Goal: Information Seeking & Learning: Check status

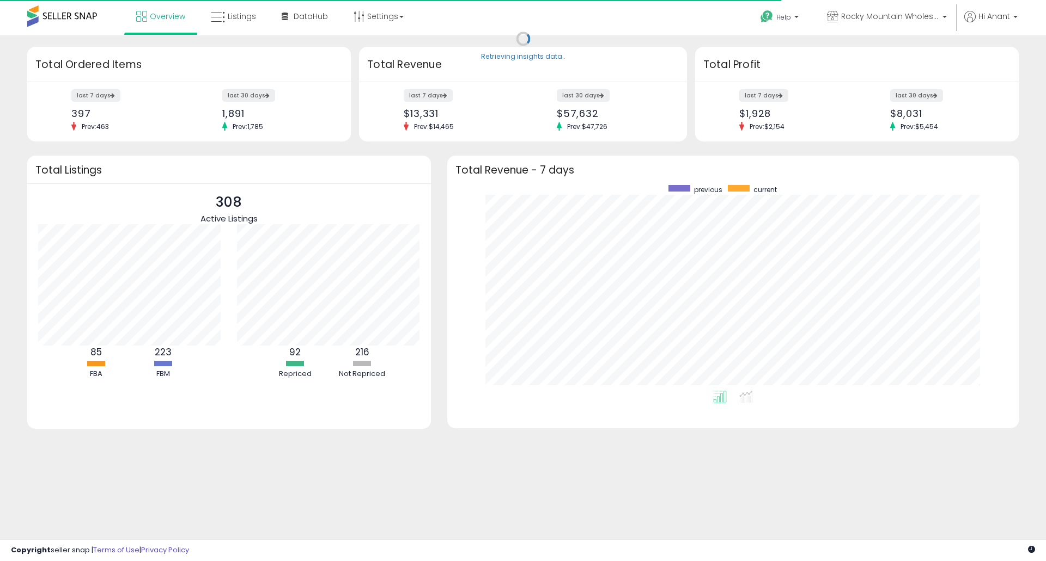
scroll to position [206, 550]
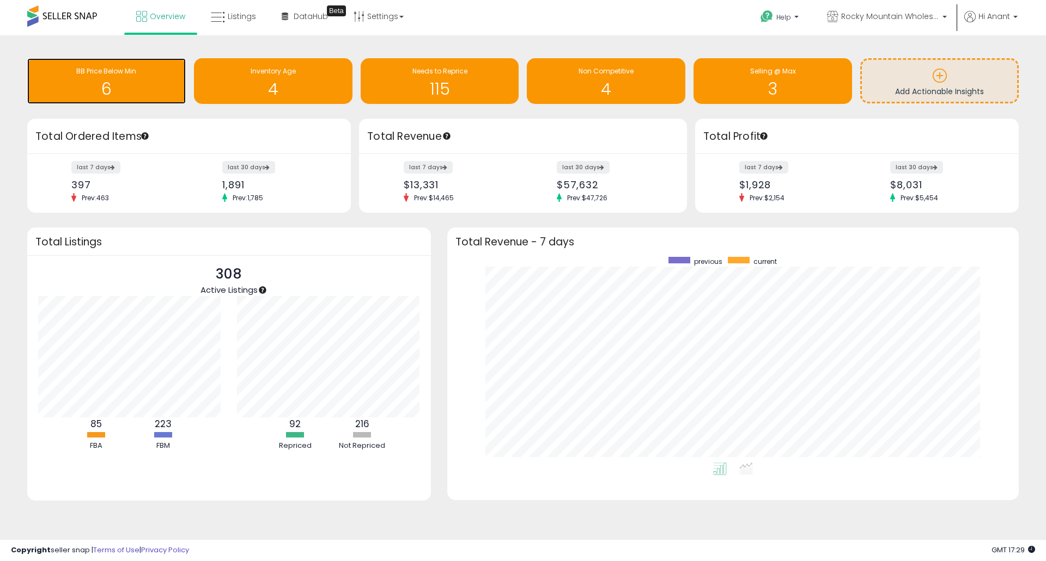
click at [150, 75] on div "BB Price Below Min" at bounding box center [107, 71] width 148 height 10
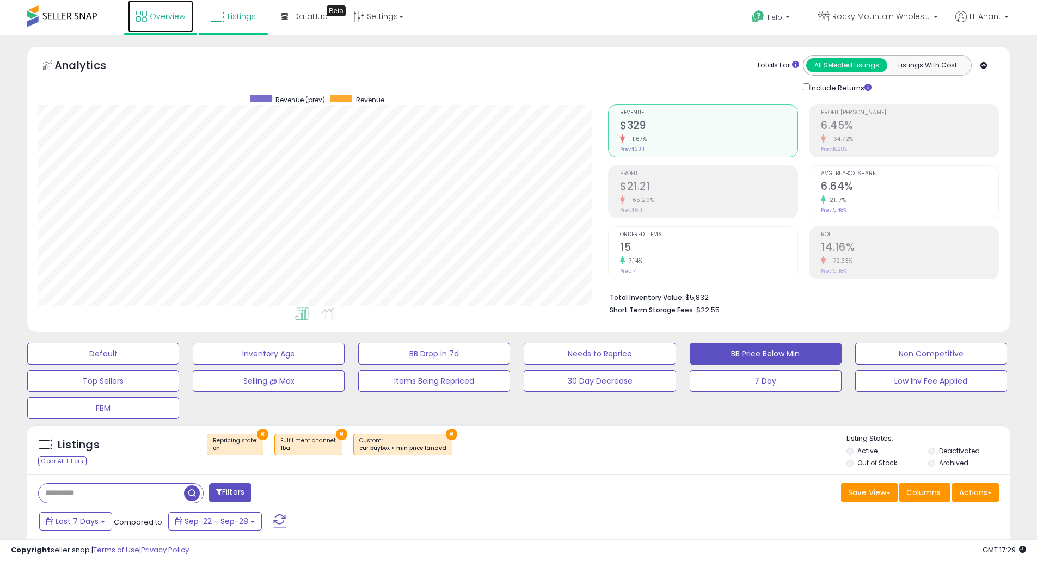
click at [176, 22] on link "Overview" at bounding box center [160, 16] width 65 height 33
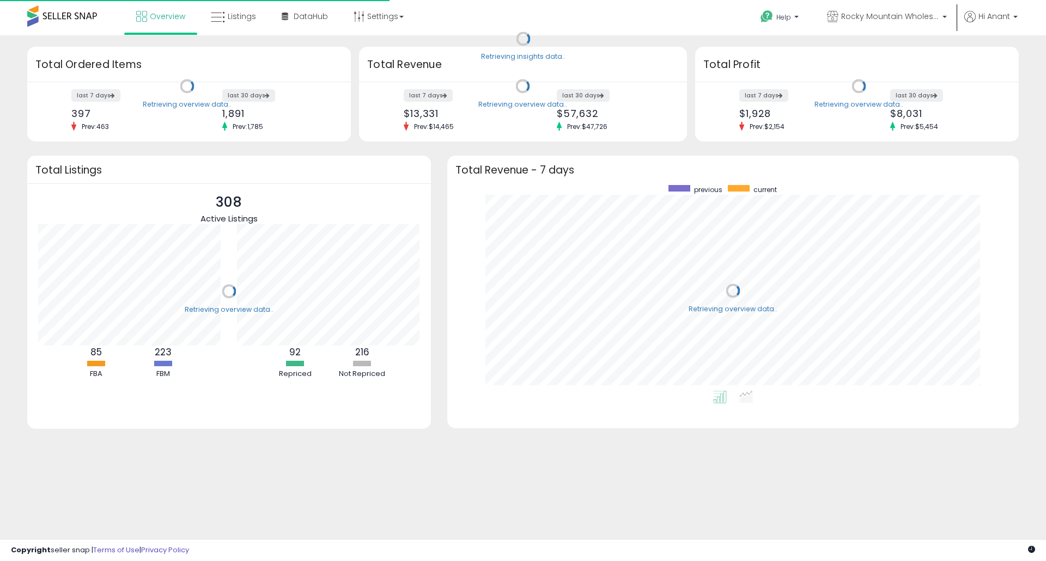
scroll to position [206, 550]
